Goal: Task Accomplishment & Management: Complete application form

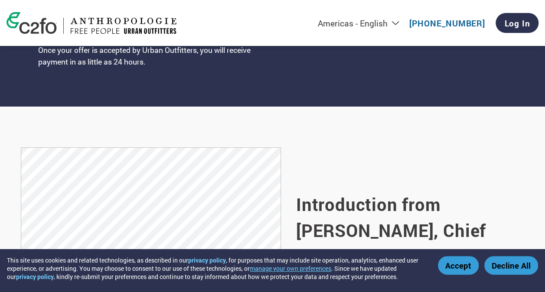
scroll to position [477, 0]
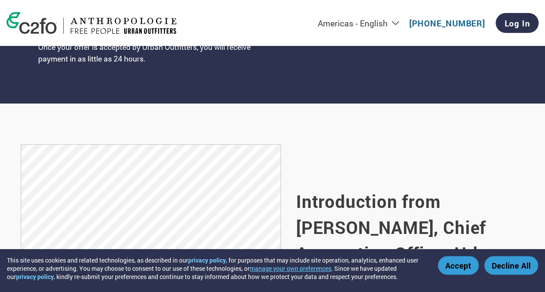
click at [466, 261] on button "Accept" at bounding box center [458, 265] width 41 height 19
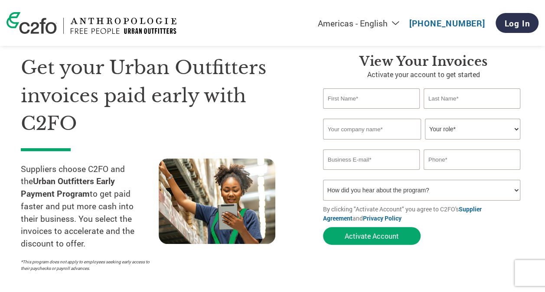
scroll to position [43, 0]
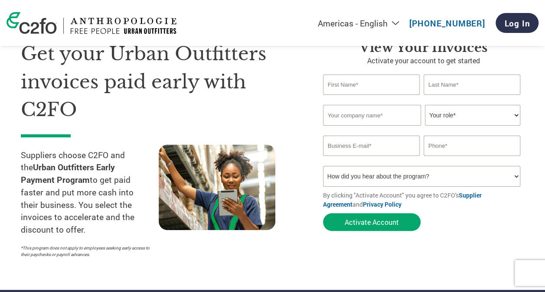
click at [429, 172] on select "How did you hear about the program? Received a letter Email Social Media Online…" at bounding box center [421, 176] width 197 height 21
click at [418, 173] on select "How did you hear about the program? Received a letter Email Social Media Online…" at bounding box center [421, 176] width 197 height 21
click at [334, 83] on input "text" at bounding box center [371, 85] width 97 height 20
type input "[PERSON_NAME]"
click at [485, 82] on input "text" at bounding box center [472, 85] width 97 height 20
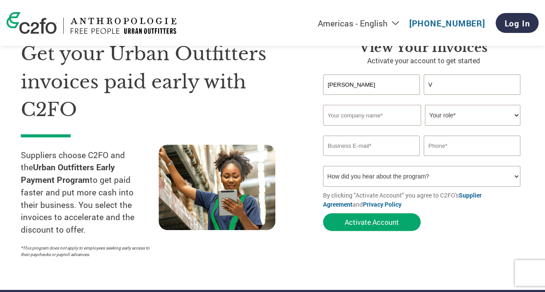
type input "V"
click at [348, 125] on input "text" at bounding box center [372, 115] width 98 height 21
type input "CHEREN COMPANY"
type input "[PERSON_NAME][EMAIL_ADDRESS][DOMAIN_NAME]"
click at [455, 140] on input "text" at bounding box center [472, 146] width 97 height 20
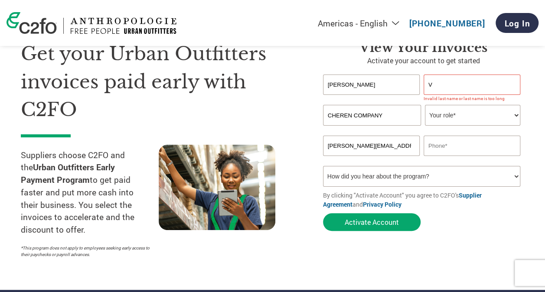
type input "08220430431"
click at [457, 119] on select "Your role* CFO Controller Credit Manager Finance Director Treasurer CEO Preside…" at bounding box center [472, 115] width 95 height 21
select select "OFFICE_MANAGER"
click at [425, 105] on select "Your role* CFO Controller Credit Manager Finance Director Treasurer CEO Preside…" at bounding box center [472, 115] width 95 height 21
click at [441, 182] on select "How did you hear about the program? Received a letter Email Social Media Online…" at bounding box center [421, 176] width 197 height 21
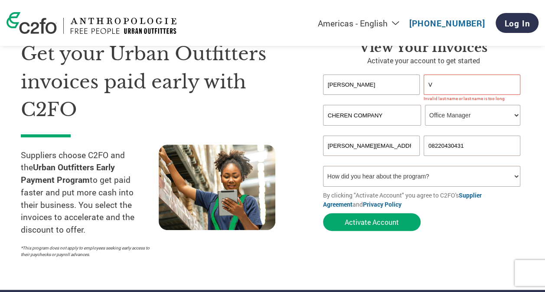
select select "Email"
click at [323, 167] on select "How did you hear about the program? Received a letter Email Social Media Online…" at bounding box center [421, 176] width 197 height 21
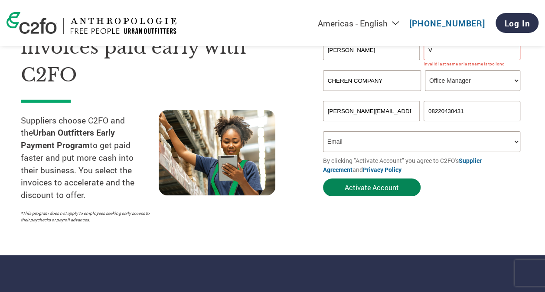
scroll to position [87, 0]
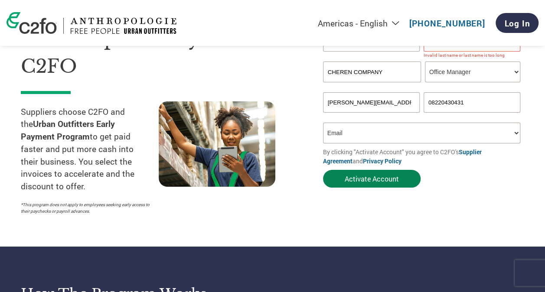
click at [375, 180] on button "Activate Account" at bounding box center [372, 179] width 98 height 18
click at [366, 100] on input "[PERSON_NAME][EMAIL_ADDRESS][DOMAIN_NAME]" at bounding box center [371, 102] width 97 height 20
click at [414, 105] on input "[PERSON_NAME][EMAIL_ADDRESS][DOMAIN_NAME]" at bounding box center [371, 102] width 97 height 20
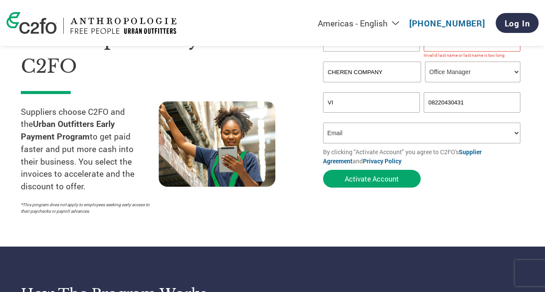
type input "V"
click at [290, 98] on div "Get your Urban Outfitters invoices paid early with C2FO Suppliers choose C2FO a…" at bounding box center [165, 108] width 289 height 222
click at [343, 97] on input "email" at bounding box center [371, 102] width 97 height 20
type input "[PERSON_NAME][EMAIL_ADDRESS][DOMAIN_NAME]"
click at [519, 220] on section "Get your Urban Outfitters invoices paid early with C2FO Suppliers choose C2FO a…" at bounding box center [272, 97] width 545 height 299
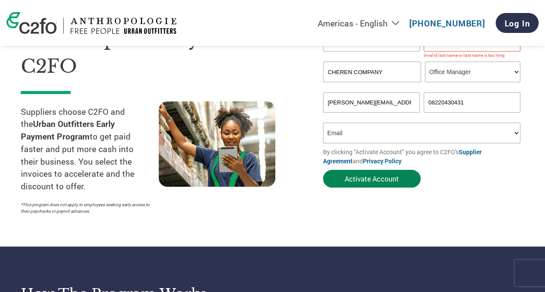
click at [400, 180] on button "Activate Account" at bounding box center [372, 179] width 98 height 18
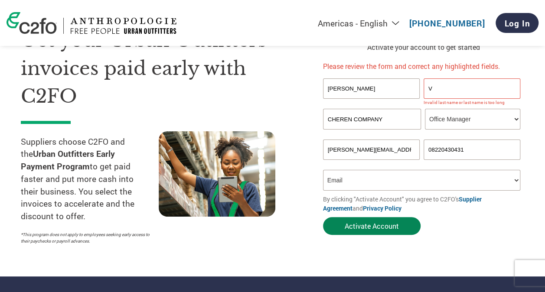
scroll to position [43, 0]
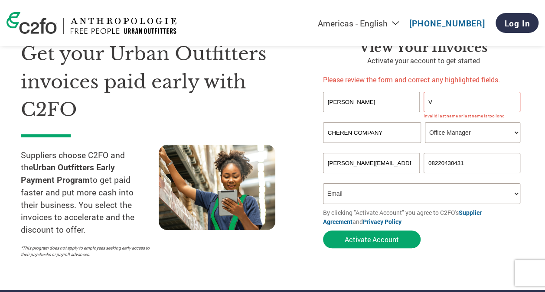
click at [444, 104] on input "V" at bounding box center [472, 102] width 97 height 20
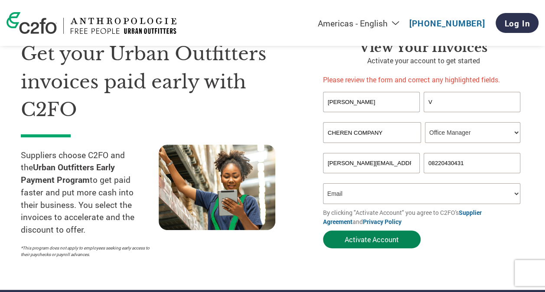
click at [382, 241] on button "Activate Account" at bounding box center [372, 240] width 98 height 18
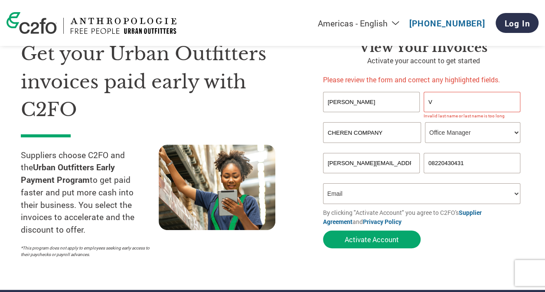
click at [439, 107] on input "V" at bounding box center [472, 102] width 97 height 20
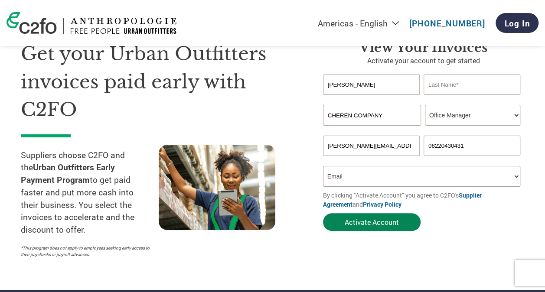
click at [380, 219] on button "Activate Account" at bounding box center [372, 222] width 98 height 18
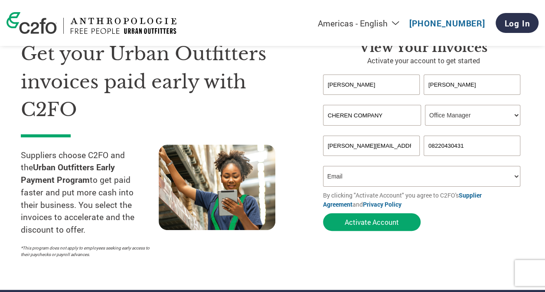
type input "[PERSON_NAME]"
click at [375, 82] on input "[PERSON_NAME]" at bounding box center [371, 85] width 97 height 20
type input "V"
type input "[PERSON_NAME]"
click at [454, 251] on section "Get your Urban Outfitters invoices paid early with C2FO Suppliers choose C2FO a…" at bounding box center [272, 140] width 545 height 299
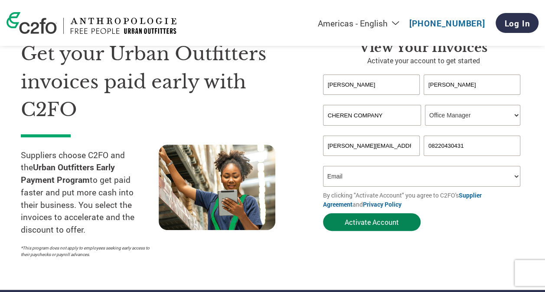
click at [389, 222] on button "Activate Account" at bounding box center [372, 222] width 98 height 18
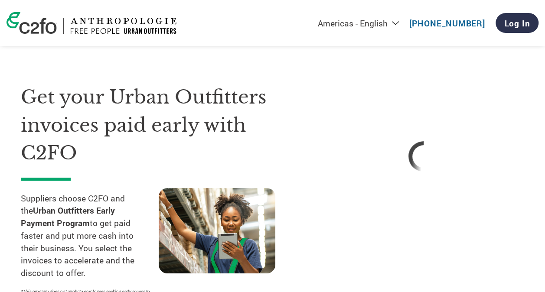
scroll to position [87, 0]
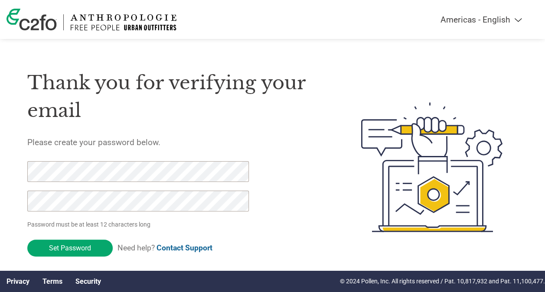
scroll to position [8, 0]
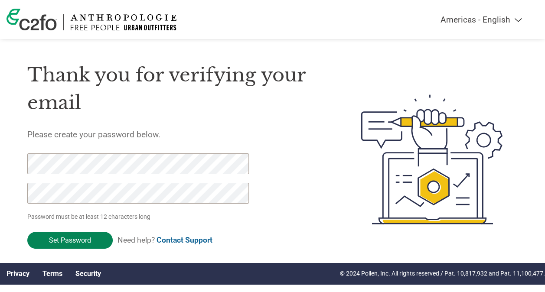
click at [99, 245] on input "Set Password" at bounding box center [69, 240] width 85 height 17
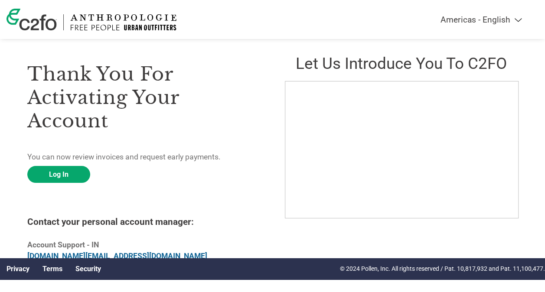
scroll to position [23, 0]
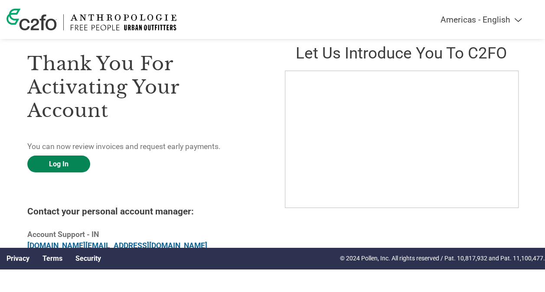
click at [66, 162] on link "Log In" at bounding box center [58, 164] width 63 height 17
